Goal: Transaction & Acquisition: Subscribe to service/newsletter

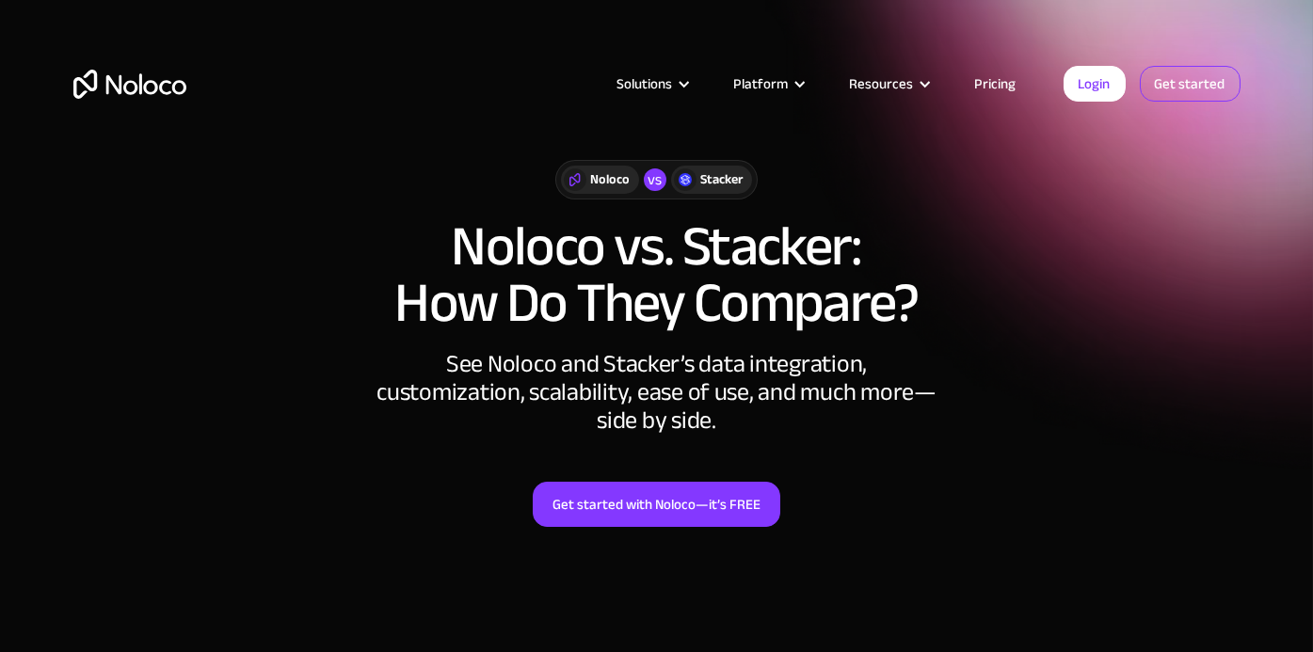
click at [1203, 80] on link "Get started" at bounding box center [1190, 84] width 101 height 36
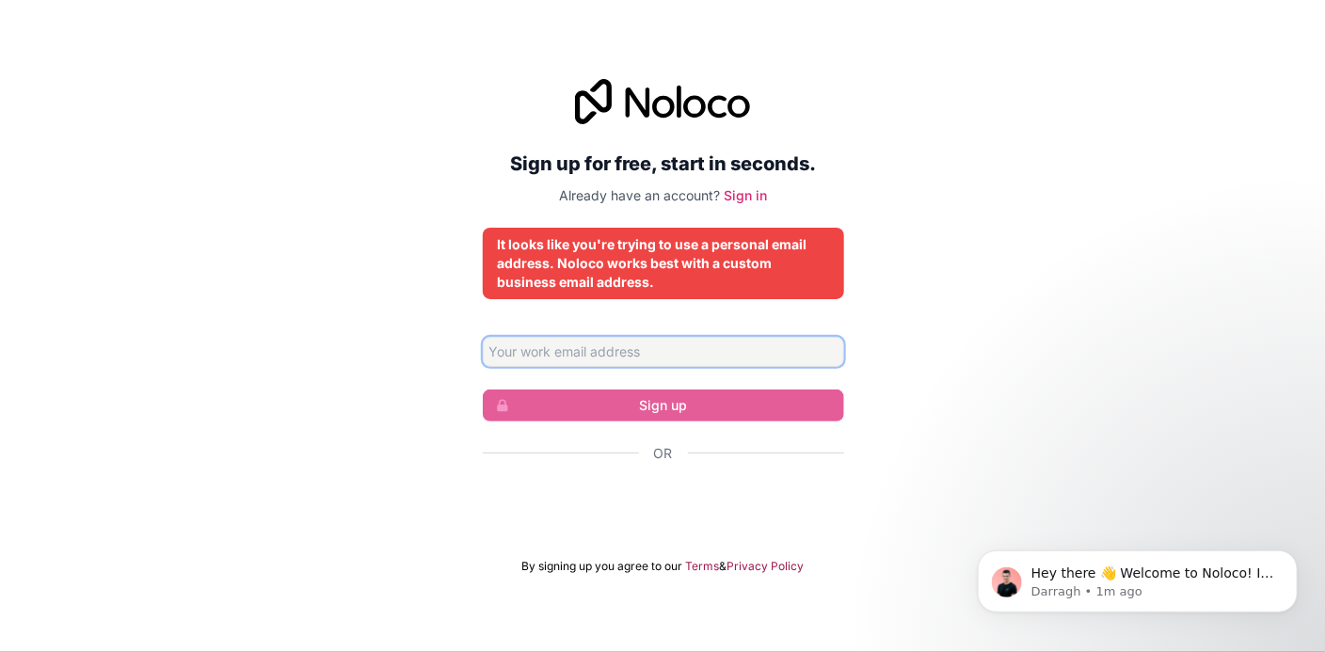
click at [558, 361] on input "Email address" at bounding box center [663, 352] width 361 height 30
click at [576, 356] on input "johndoe@test.com" at bounding box center [663, 352] width 361 height 30
click at [553, 356] on input "johndoe@excelerare.com" at bounding box center [663, 352] width 361 height 30
click at [623, 352] on input "johndoe@4excelerare.com" at bounding box center [663, 352] width 361 height 30
click at [621, 353] on input "johndoe@4excelerare.com" at bounding box center [663, 352] width 361 height 30
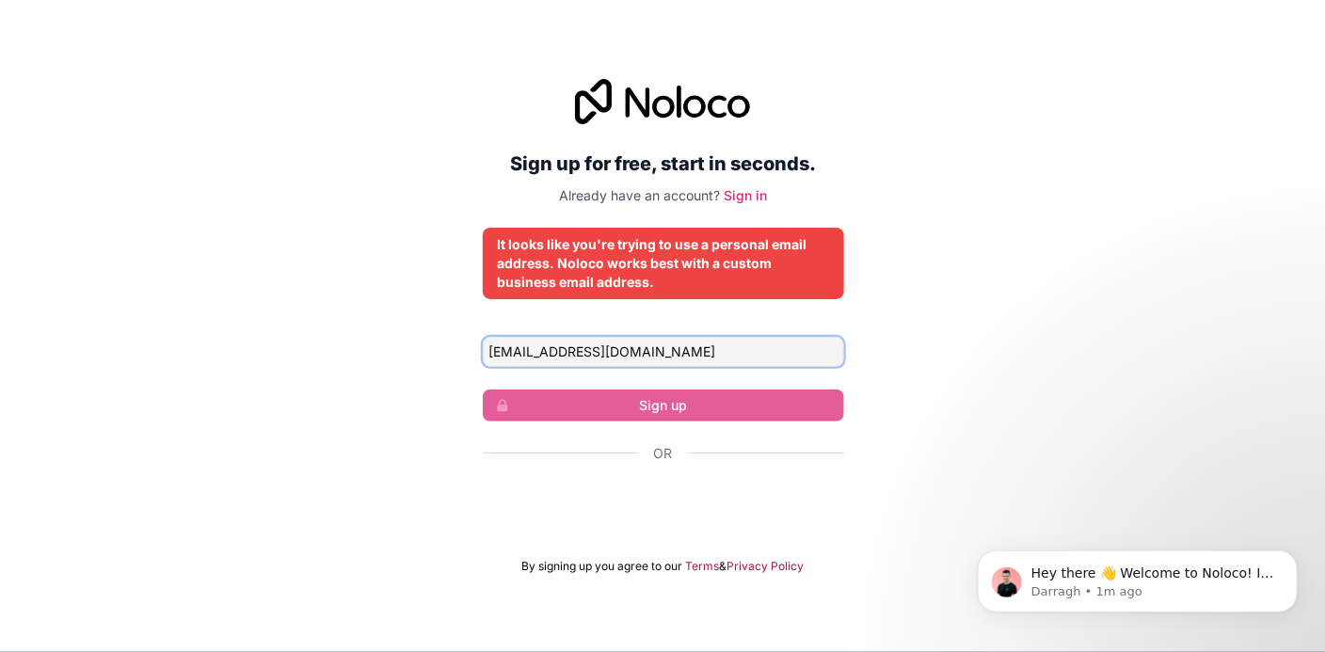
click at [616, 356] on input "johndoe@4excelerare.com" at bounding box center [663, 352] width 361 height 30
type input "johndoe@4excelerate.com"
